Goal: Task Accomplishment & Management: Manage account settings

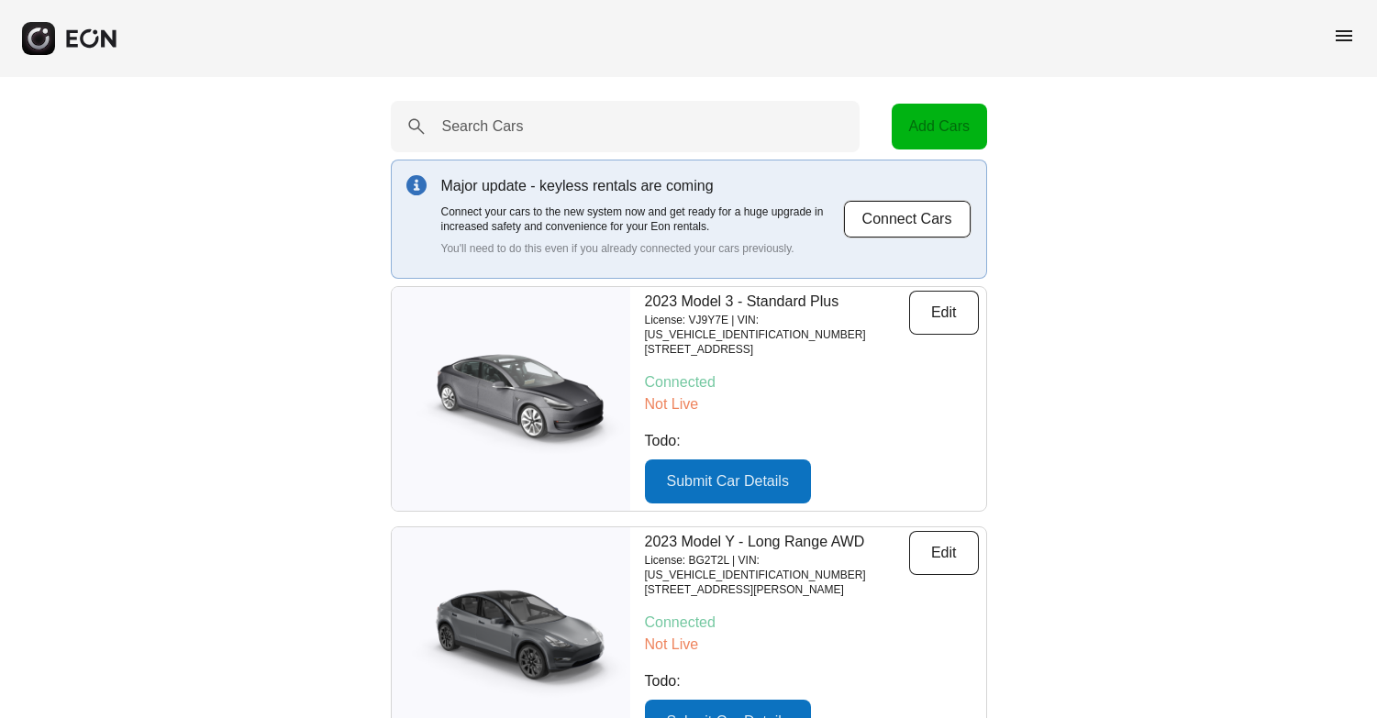
click at [1357, 38] on div "menu" at bounding box center [688, 38] width 1377 height 77
click at [1345, 36] on span "menu" at bounding box center [1344, 36] width 22 height 22
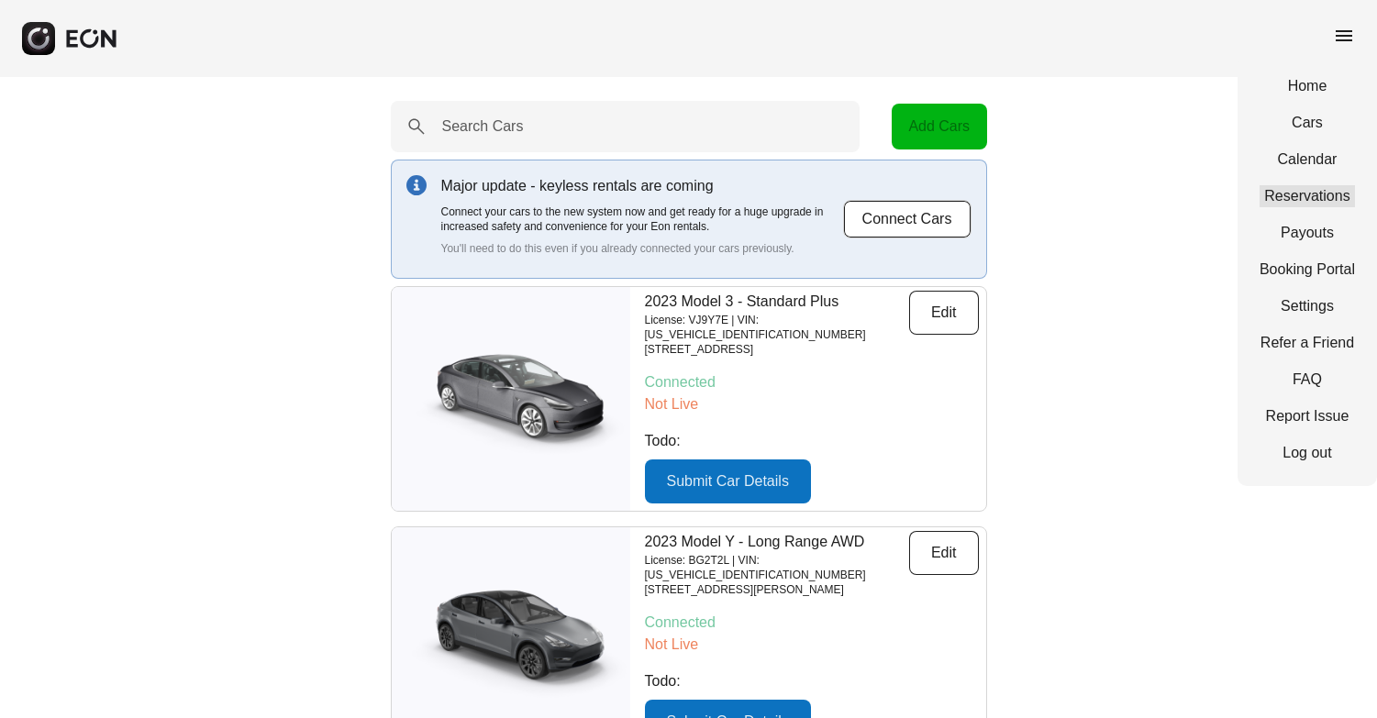
click at [1309, 197] on link "Reservations" at bounding box center [1306, 196] width 95 height 22
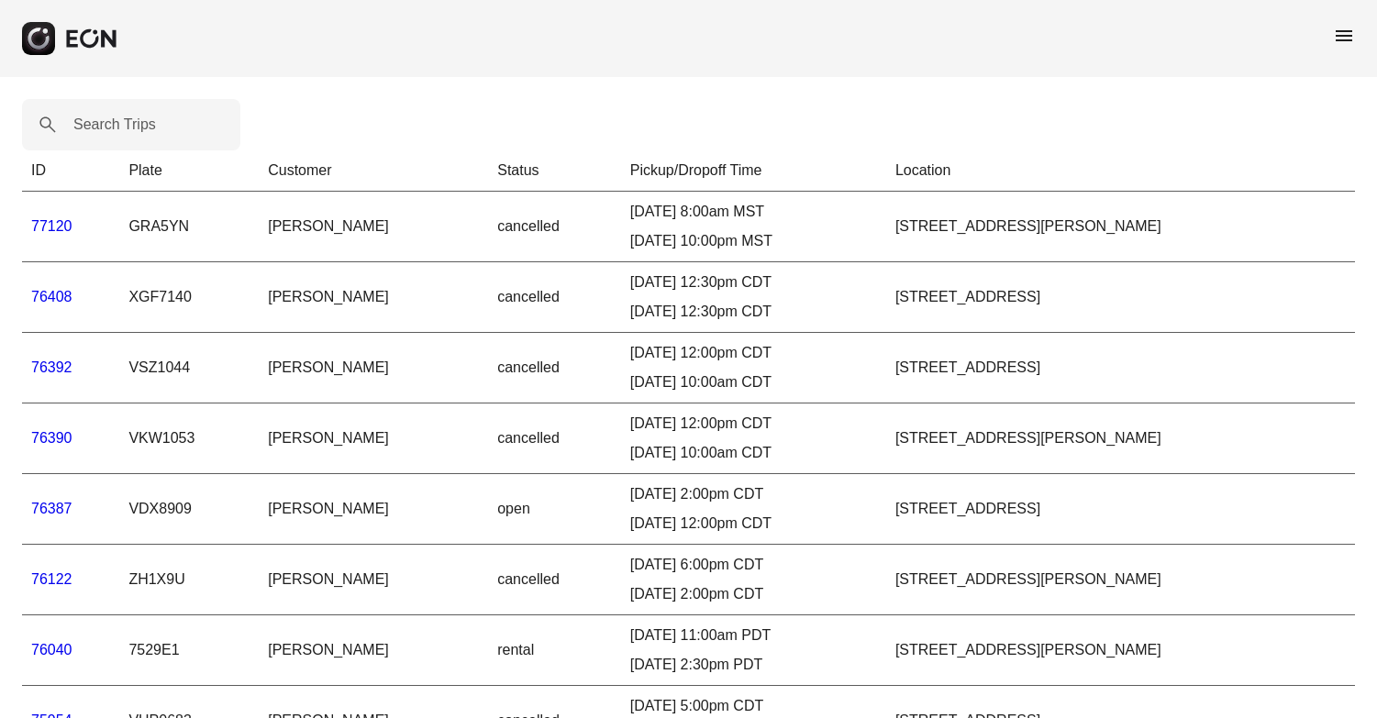
click at [155, 127] on label "Search Trips" at bounding box center [114, 125] width 83 height 22
click at [155, 127] on Trips "Search Trips" at bounding box center [131, 124] width 218 height 51
click at [142, 120] on Trips "Search Trips" at bounding box center [131, 124] width 218 height 51
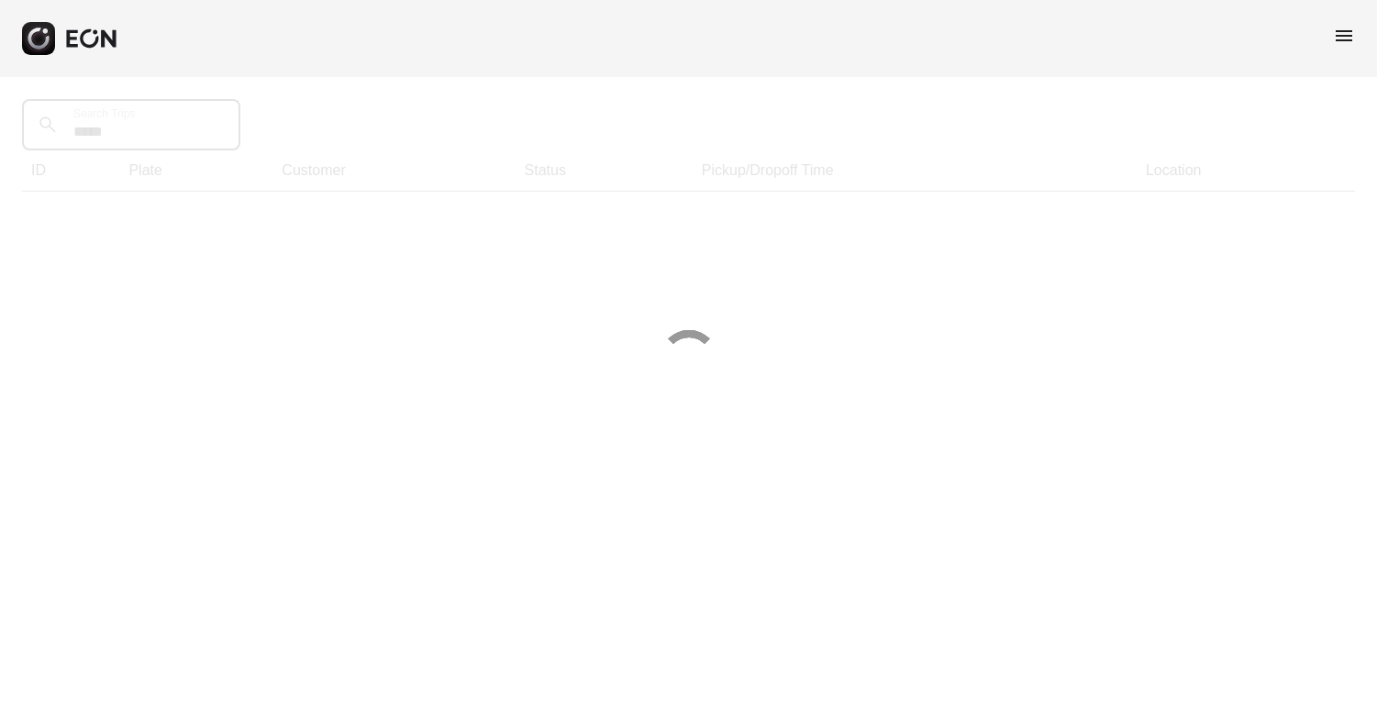
type Trips "******"
